Goal: Task Accomplishment & Management: Use online tool/utility

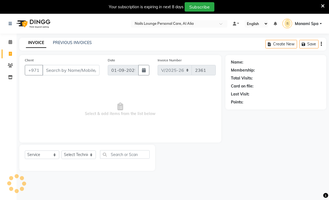
select select "6884"
select select "service"
click at [321, 6] on icon at bounding box center [323, 6] width 4 height 5
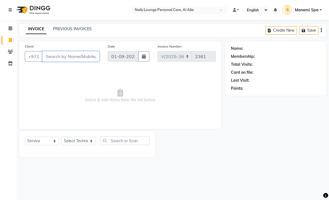
click at [67, 61] on input "Client" at bounding box center [70, 56] width 57 height 10
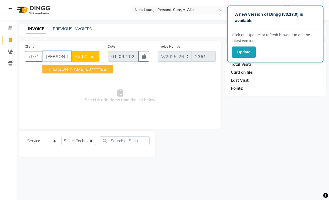
click at [86, 71] on ngb-highlight "50*****88" at bounding box center [96, 69] width 21 height 6
type input "50*****88"
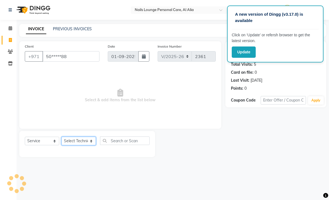
click at [93, 142] on select "Select Technician [PERSON_NAME] [PERSON_NAME] [PERSON_NAME] Spa Manami Spa 2 [P…" at bounding box center [78, 141] width 34 height 9
select select "53950"
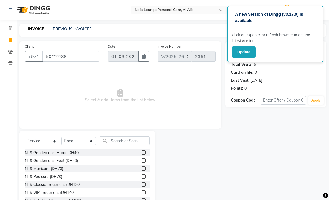
click at [74, 193] on div "NLS VIP Treatment (DH140)" at bounding box center [50, 193] width 50 height 6
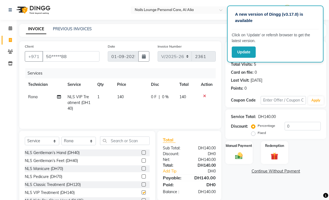
checkbox input "false"
click at [60, 98] on icon at bounding box center [59, 97] width 4 height 4
select select "53950"
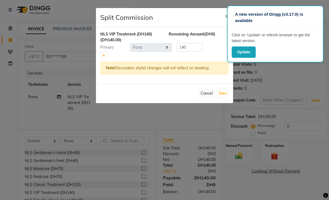
click at [99, 58] on div "NLS VIP Treatment (DH140) (DH140.00) Remaining Amount (DH0) Primary Select [PER…" at bounding box center [164, 55] width 137 height 56
click at [103, 56] on icon at bounding box center [103, 55] width 3 height 3
type input "70"
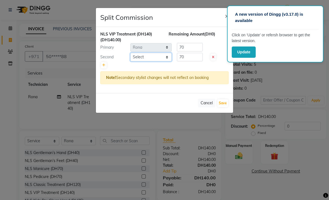
click at [166, 58] on select "Select [PERSON_NAME] [PERSON_NAME] [PERSON_NAME] Spa Manami Spa 2 [PERSON_NAME]…" at bounding box center [150, 57] width 41 height 9
select select "53951"
click at [225, 105] on button "Save" at bounding box center [222, 103] width 11 height 8
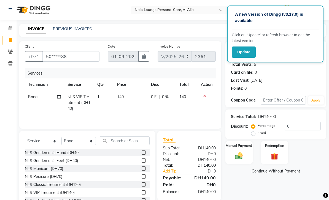
select select "Select"
click at [236, 156] on img at bounding box center [239, 156] width 12 height 9
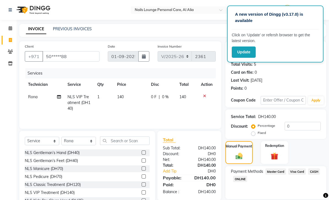
click at [316, 173] on span "CASH" at bounding box center [314, 171] width 12 height 6
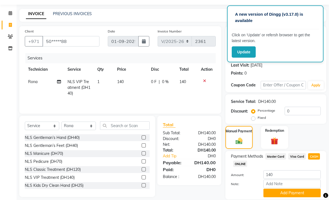
scroll to position [17, 0]
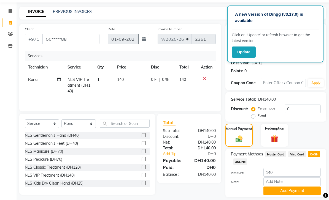
click at [287, 192] on button "Add Payment" at bounding box center [291, 191] width 57 height 9
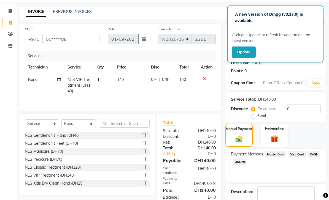
scroll to position [33, 0]
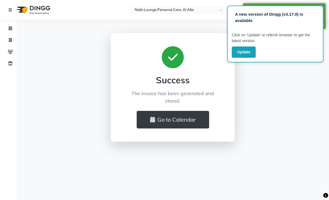
click at [175, 112] on button "Go to Calendar" at bounding box center [173, 120] width 72 height 18
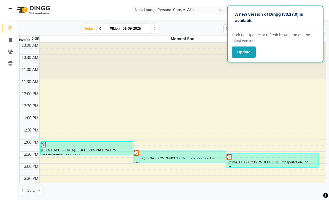
click at [7, 40] on span at bounding box center [11, 40] width 10 height 6
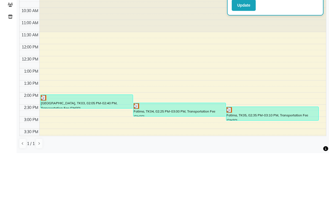
select select "service"
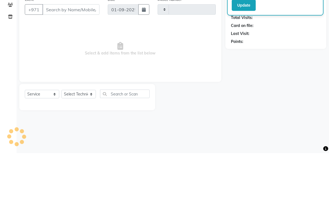
select select "6884"
type input "2362"
